Goal: Task Accomplishment & Management: Complete application form

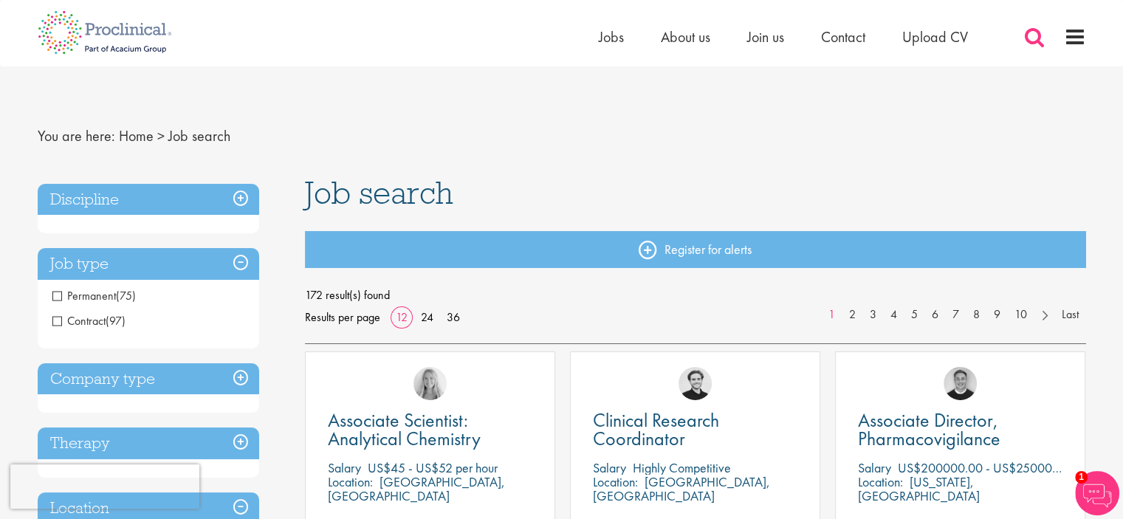
click at [1031, 35] on span at bounding box center [1034, 37] width 22 height 22
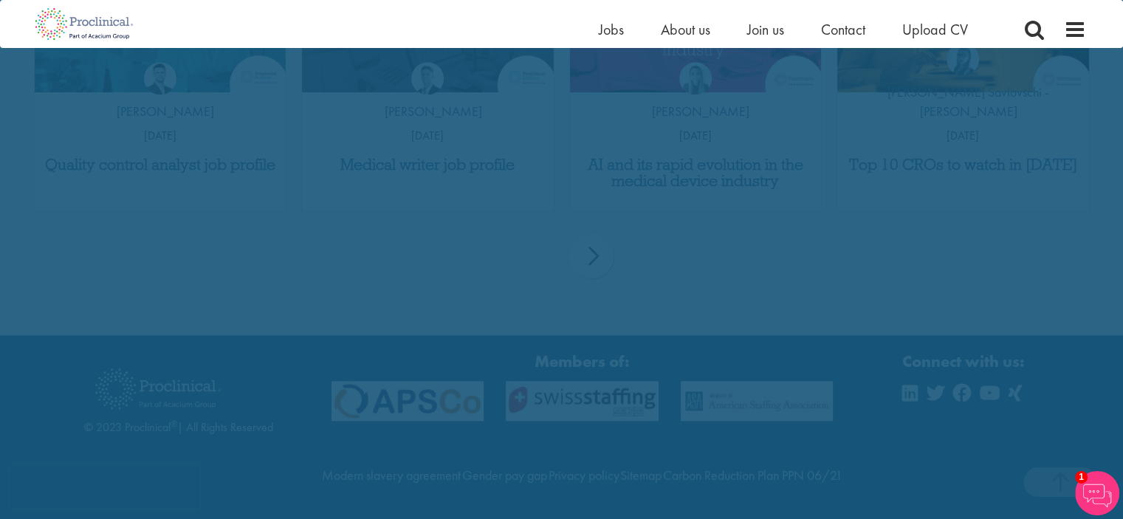
scroll to position [1686, 0]
click at [1087, 478] on span "1" at bounding box center [1081, 477] width 13 height 13
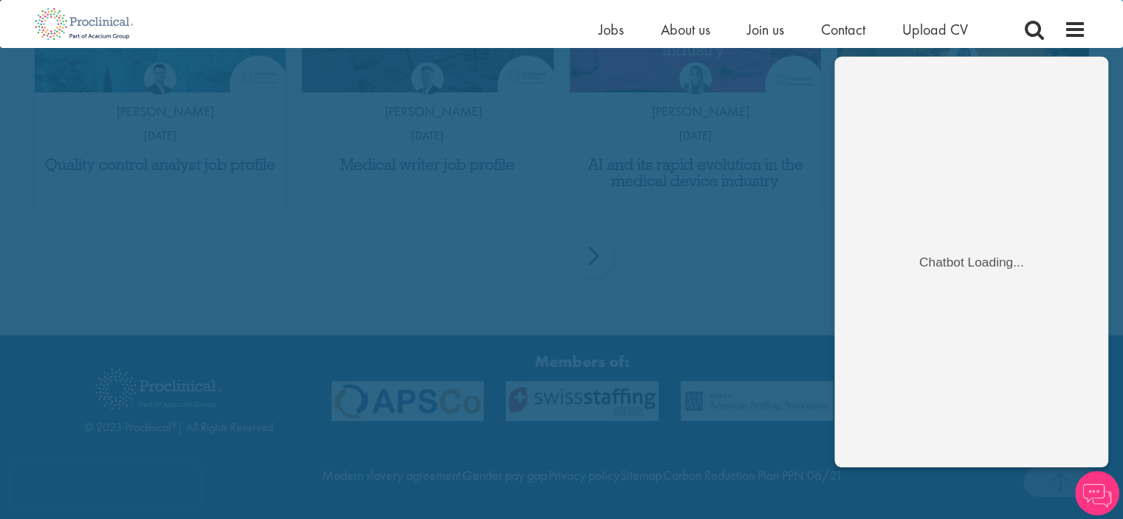
scroll to position [0, 0]
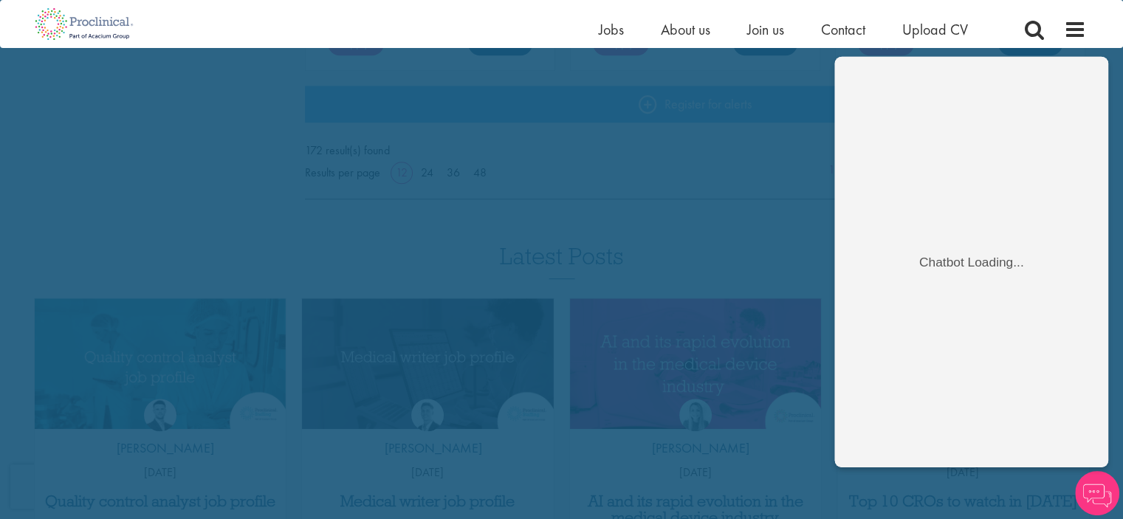
scroll to position [1297, 0]
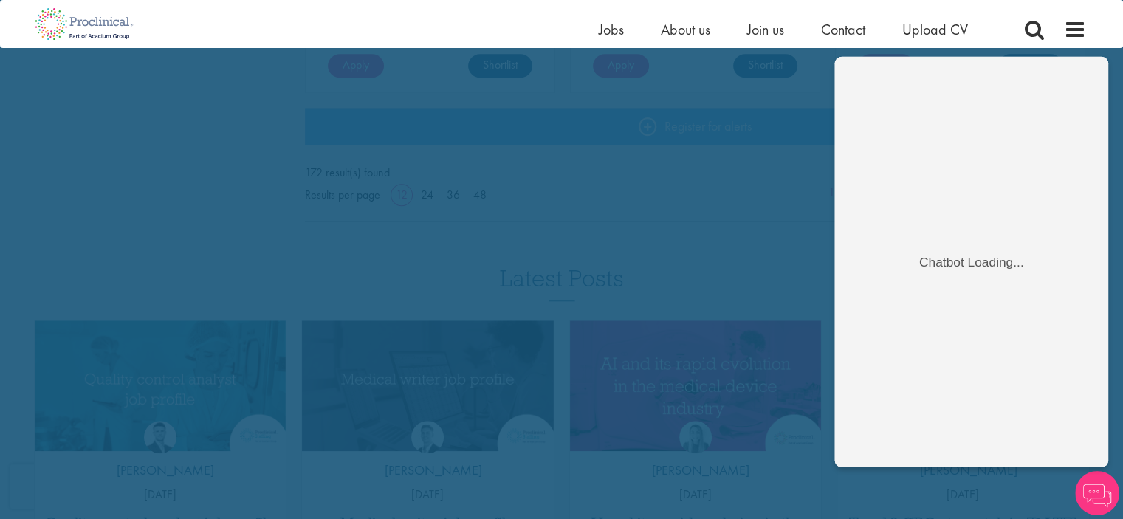
click at [1104, 496] on img at bounding box center [1097, 493] width 44 height 44
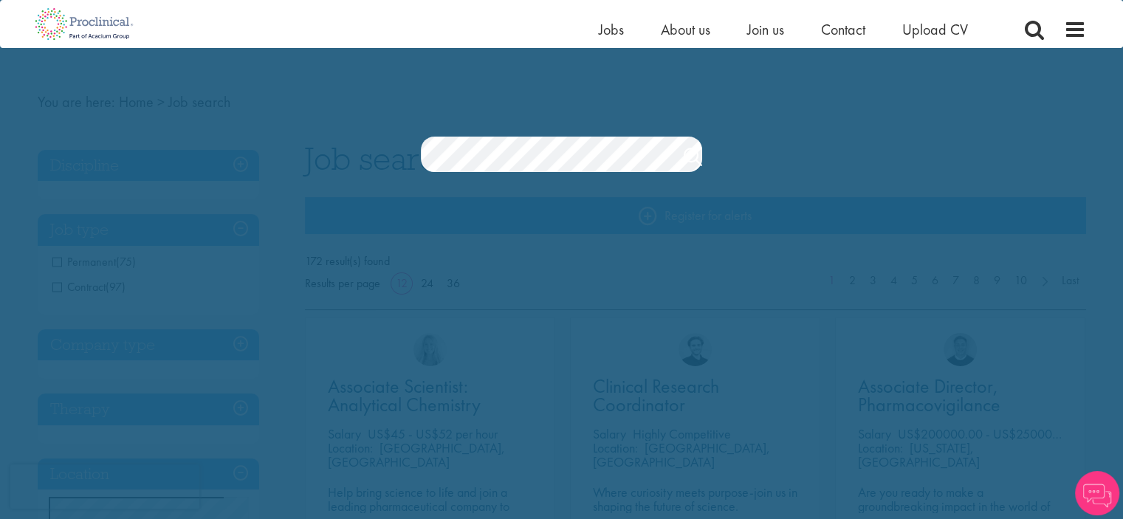
scroll to position [14, 0]
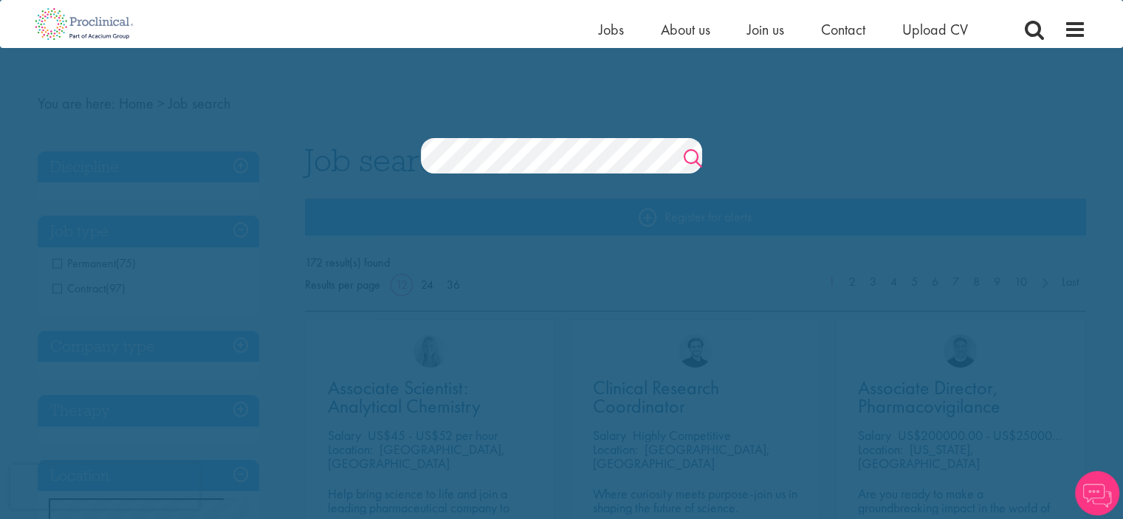
click at [689, 155] on link "Search" at bounding box center [693, 160] width 18 height 30
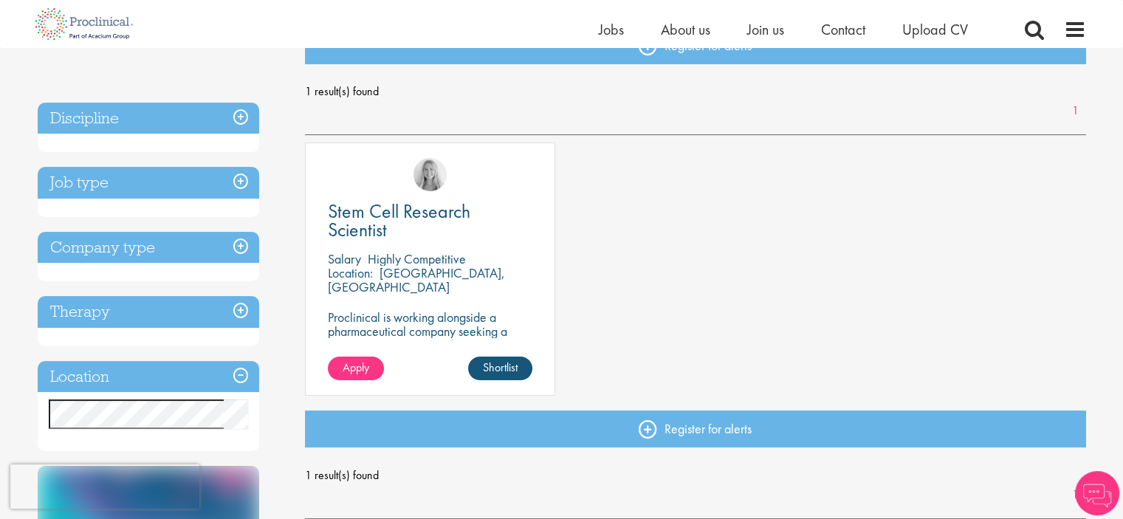
scroll to position [192, 0]
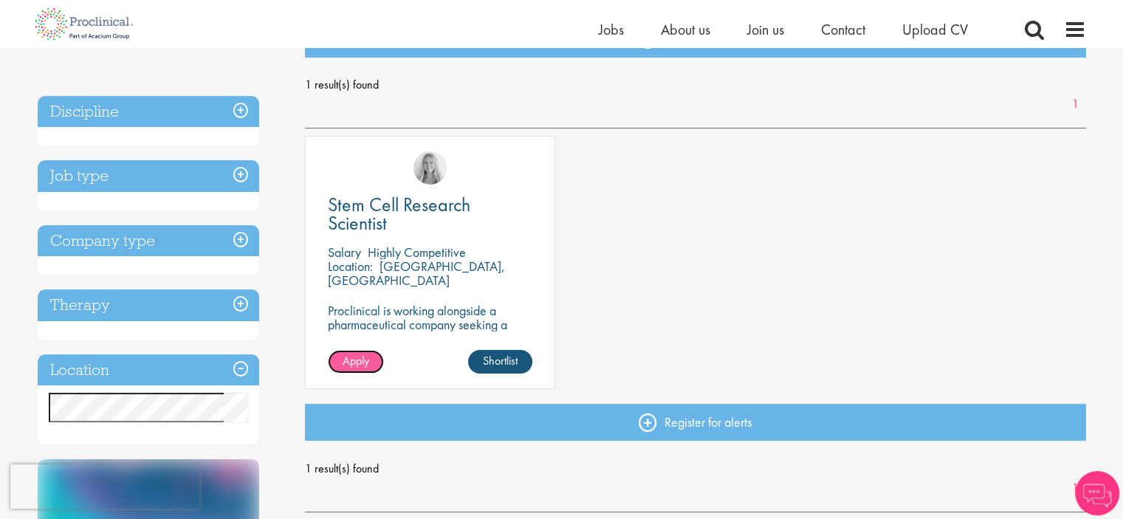
click at [359, 355] on span "Apply" at bounding box center [356, 361] width 27 height 16
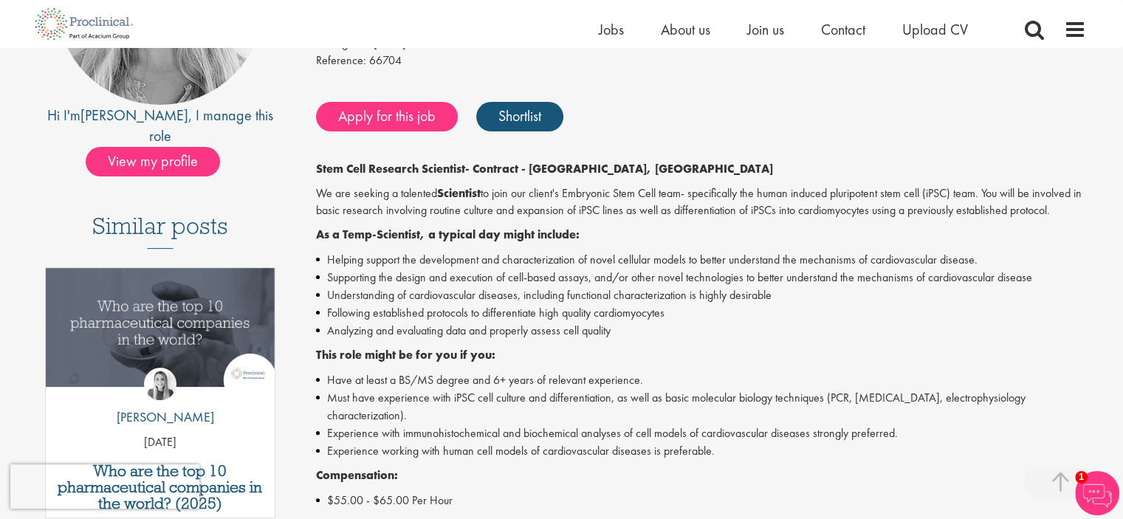
scroll to position [266, 0]
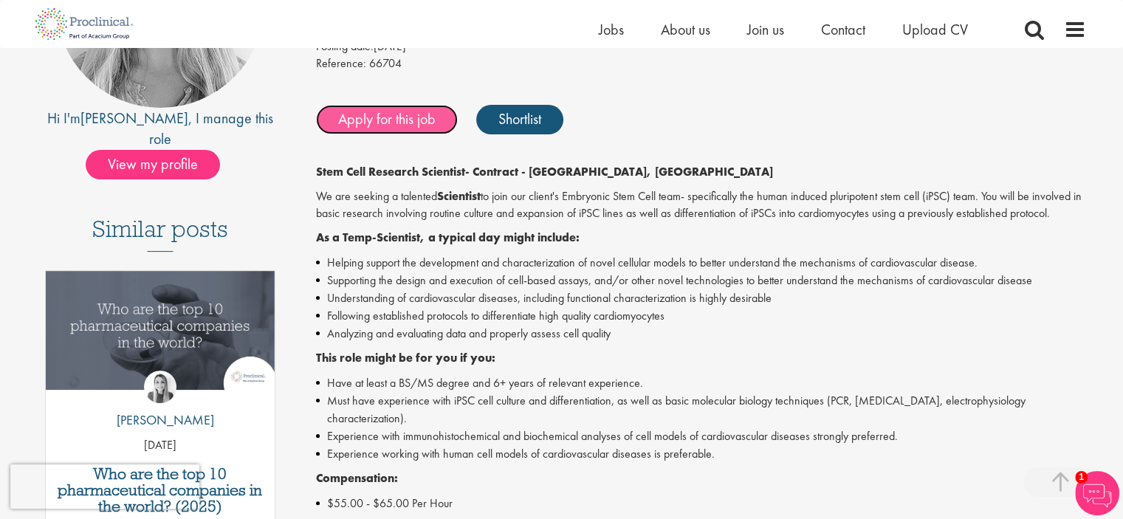
click at [428, 117] on link "Apply for this job" at bounding box center [387, 120] width 142 height 30
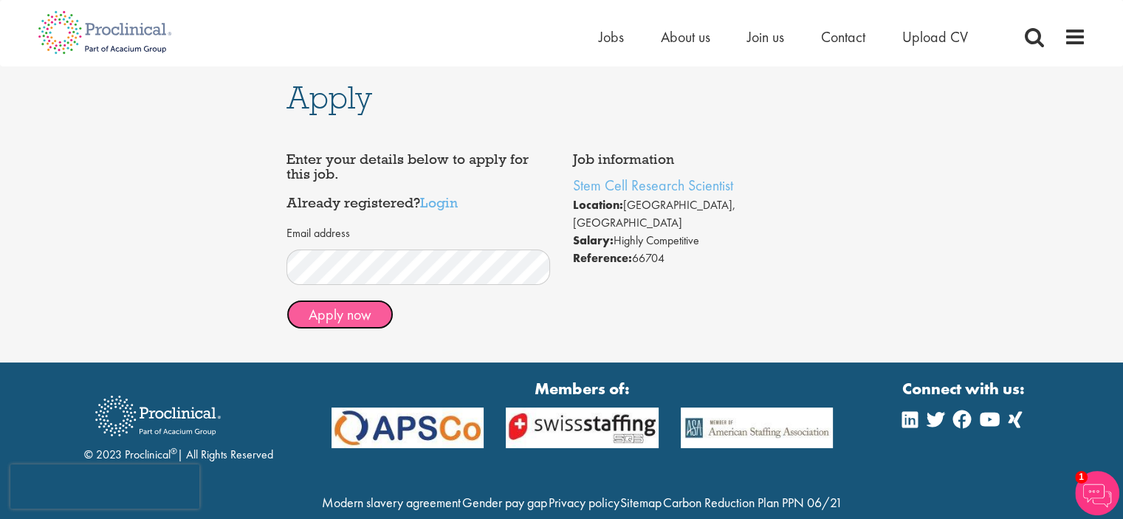
click at [335, 319] on button "Apply now" at bounding box center [339, 315] width 107 height 30
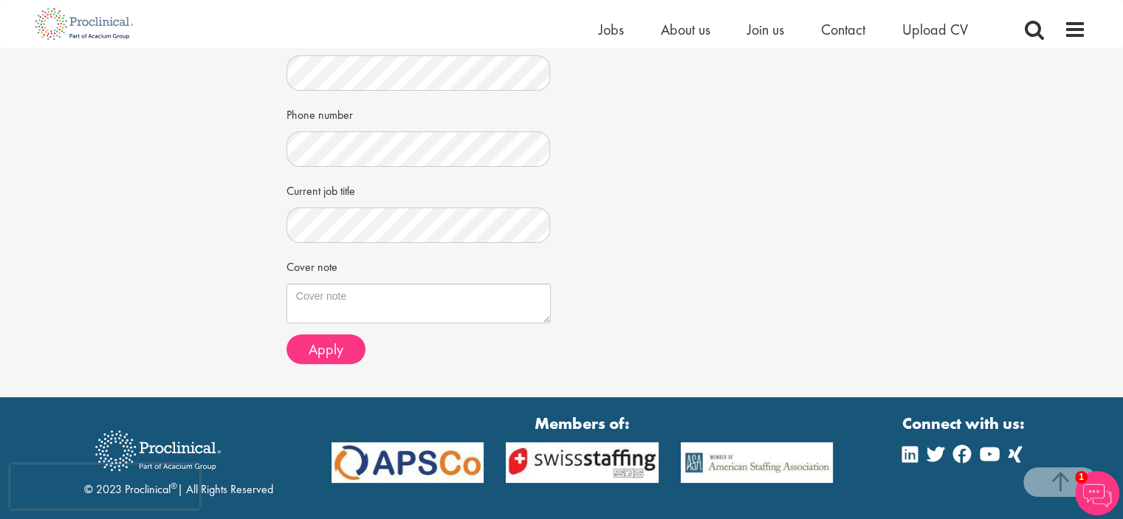
scroll to position [348, 0]
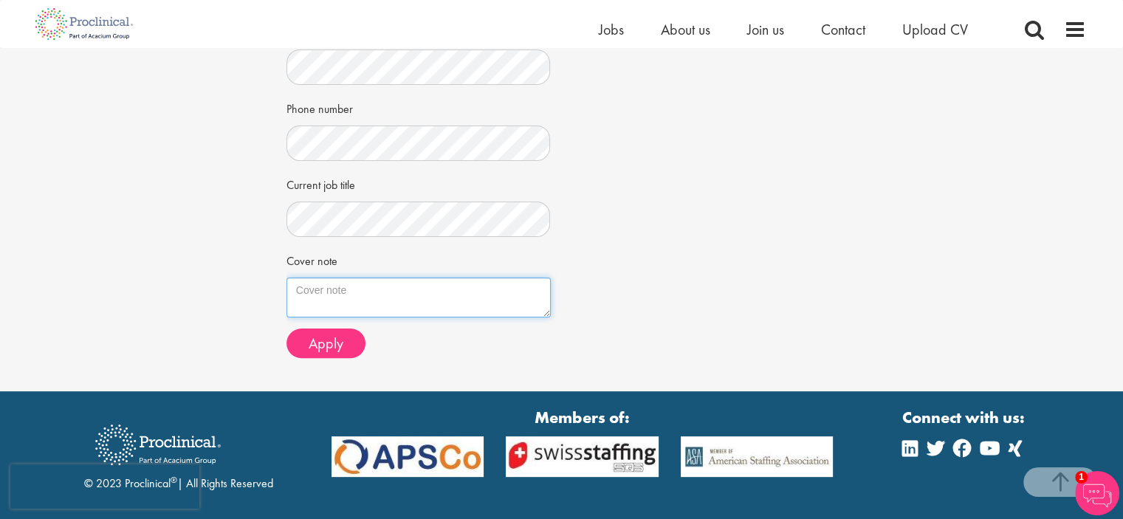
click at [322, 304] on textarea "Cover note" at bounding box center [418, 298] width 264 height 40
